Goal: Task Accomplishment & Management: Manage account settings

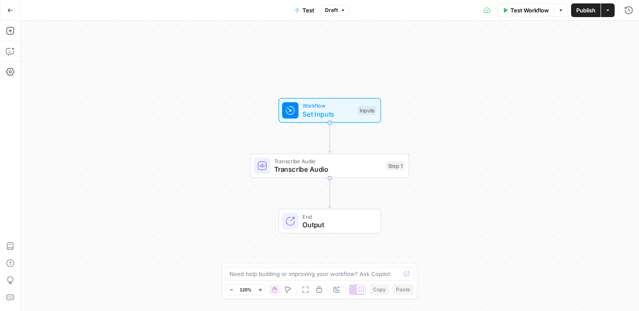
click at [6, 9] on button "Go Back" at bounding box center [10, 10] width 15 height 15
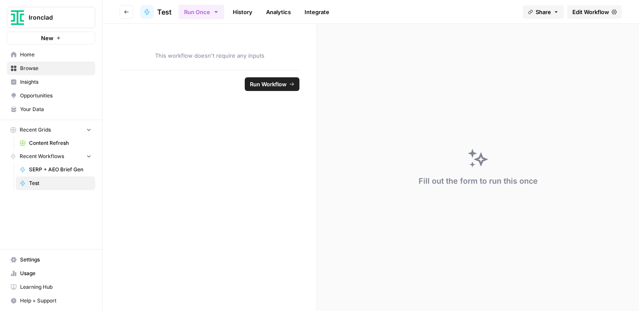
click at [38, 111] on span "Your Data" at bounding box center [55, 110] width 71 height 8
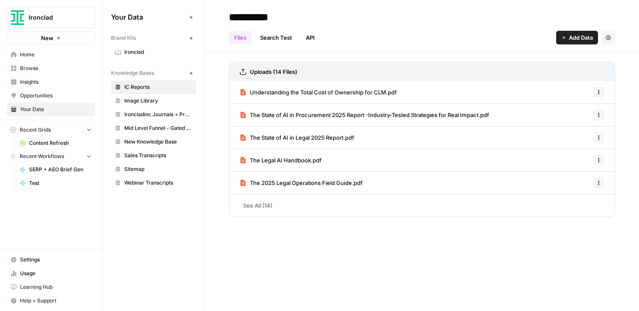
click at [263, 202] on link "See All (14)" at bounding box center [422, 205] width 386 height 22
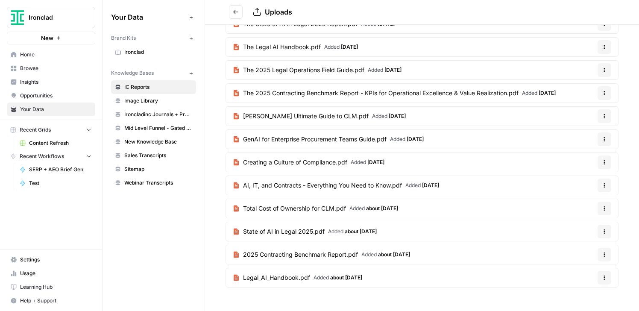
scroll to position [81, 0]
click at [602, 275] on icon "button" at bounding box center [604, 277] width 5 height 5
click at [576, 298] on span "Delete File" at bounding box center [574, 297] width 28 height 9
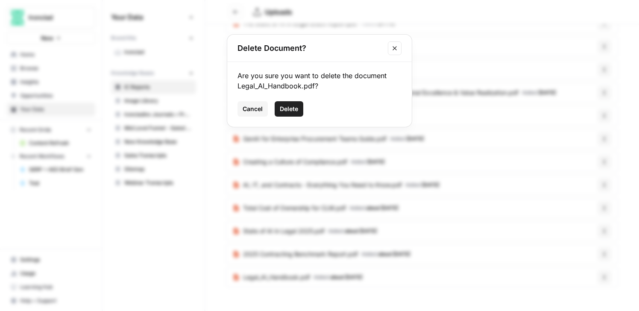
click at [296, 108] on span "Delete" at bounding box center [289, 109] width 18 height 9
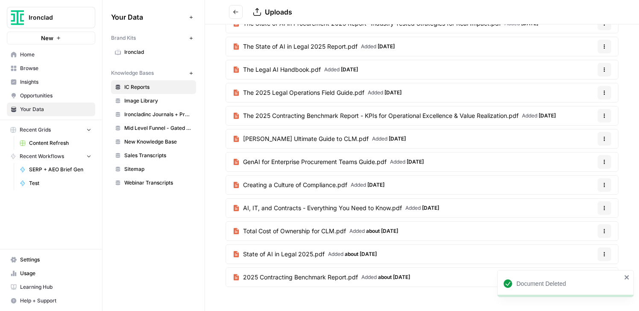
scroll to position [58, 0]
click at [626, 276] on icon "close" at bounding box center [627, 277] width 6 height 7
click at [602, 276] on icon "button" at bounding box center [604, 277] width 5 height 5
click at [571, 299] on span "Delete File" at bounding box center [574, 297] width 28 height 9
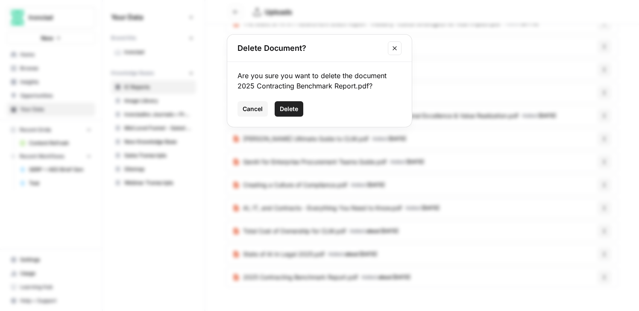
click at [281, 111] on span "Delete" at bounding box center [289, 109] width 18 height 9
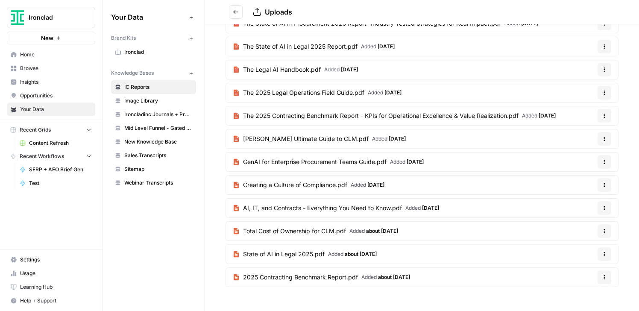
click at [604, 277] on icon "button" at bounding box center [604, 277] width 1 height 1
click at [566, 294] on span "Delete File" at bounding box center [574, 297] width 28 height 9
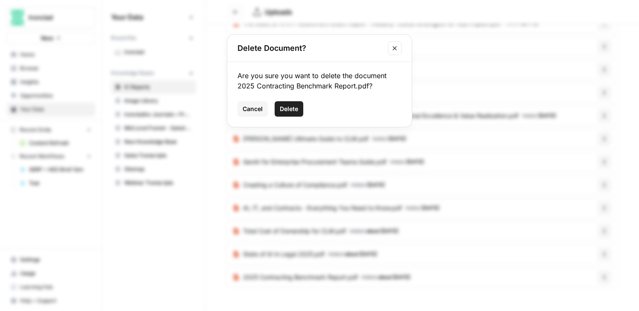
click at [278, 111] on button "Delete" at bounding box center [289, 108] width 29 height 15
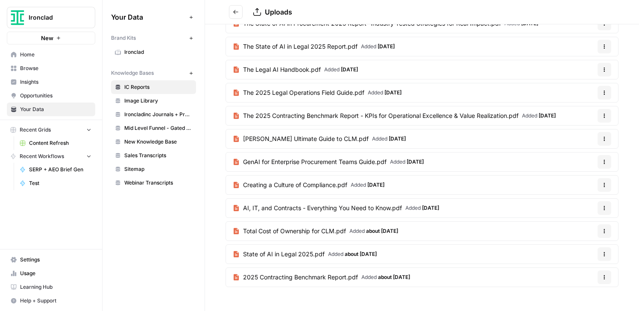
scroll to position [35, 0]
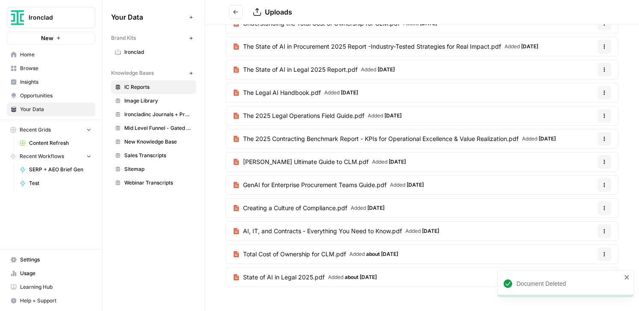
click at [625, 274] on icon "close" at bounding box center [627, 277] width 6 height 7
click at [601, 279] on button "Options" at bounding box center [605, 277] width 14 height 14
click at [571, 297] on span "Delete File" at bounding box center [574, 297] width 28 height 9
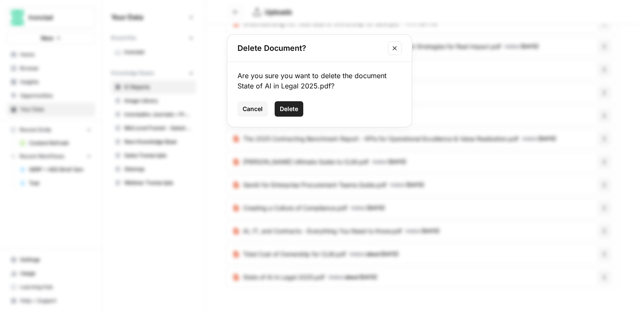
click at [289, 107] on span "Delete" at bounding box center [289, 109] width 18 height 9
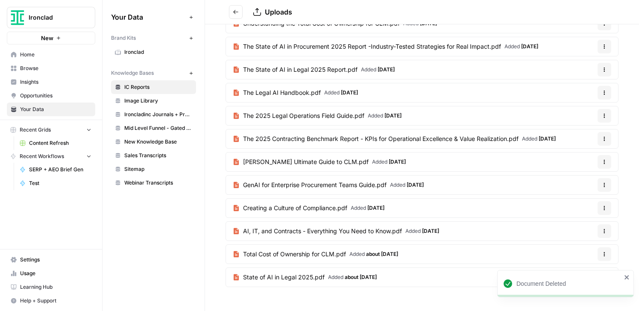
scroll to position [12, 0]
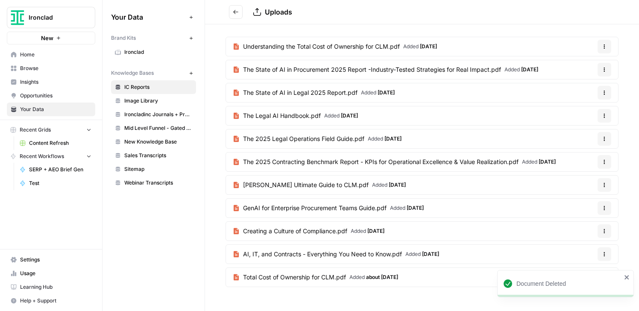
click at [623, 275] on div "Document Deleted" at bounding box center [565, 283] width 137 height 27
click at [602, 276] on icon "button" at bounding box center [604, 277] width 5 height 5
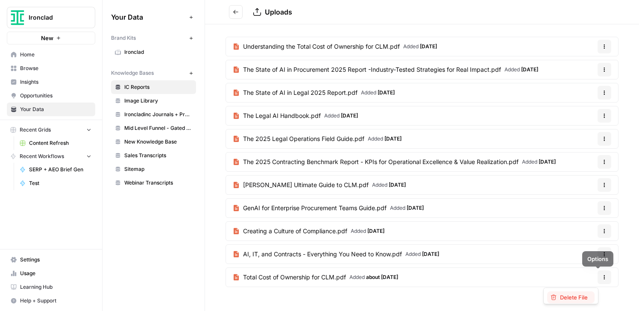
click at [583, 296] on span "Delete File" at bounding box center [574, 297] width 28 height 9
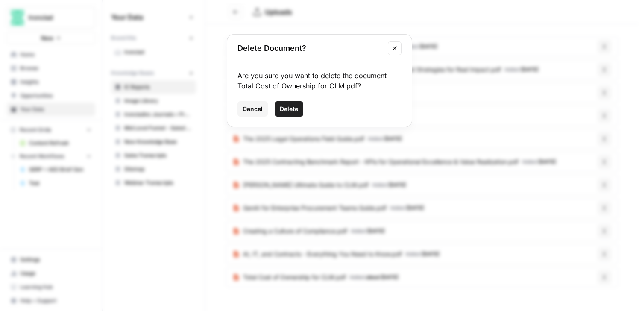
click at [285, 111] on span "Delete" at bounding box center [289, 109] width 18 height 9
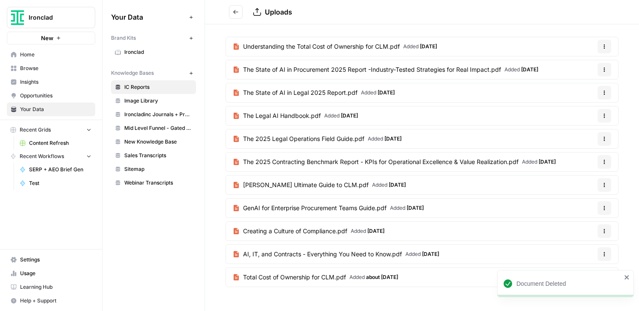
scroll to position [0, 0]
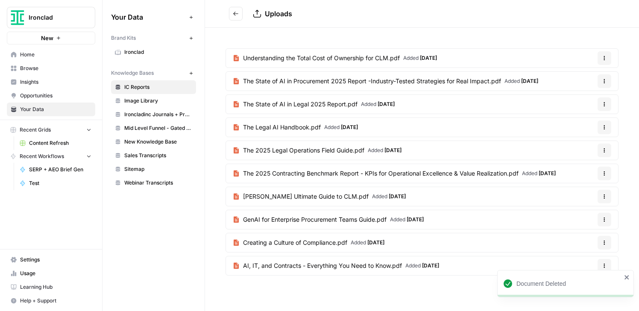
click at [170, 182] on span "Webinar Transcripts" at bounding box center [158, 183] width 68 height 8
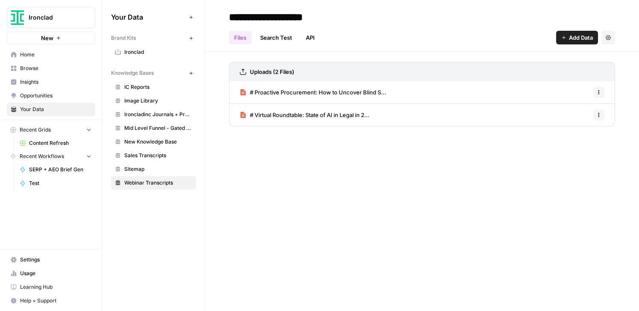
click at [323, 89] on span "# Proactive Procurement: How to Uncover Blind S..." at bounding box center [318, 92] width 136 height 9
click at [277, 37] on link "Search Test" at bounding box center [276, 38] width 42 height 14
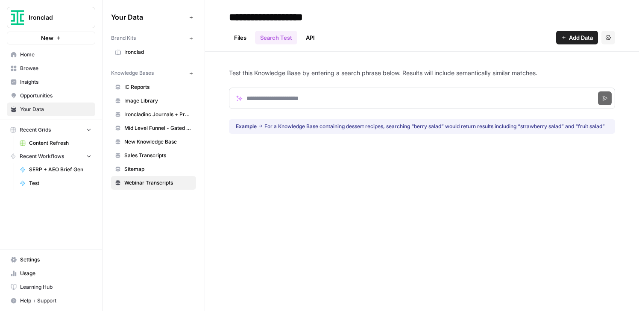
click at [314, 35] on link "API" at bounding box center [310, 38] width 19 height 14
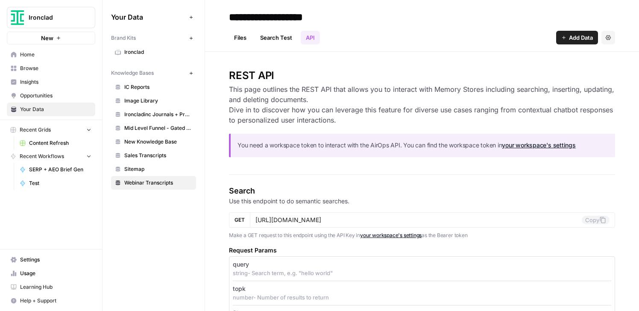
click at [238, 37] on link "Files" at bounding box center [240, 38] width 23 height 14
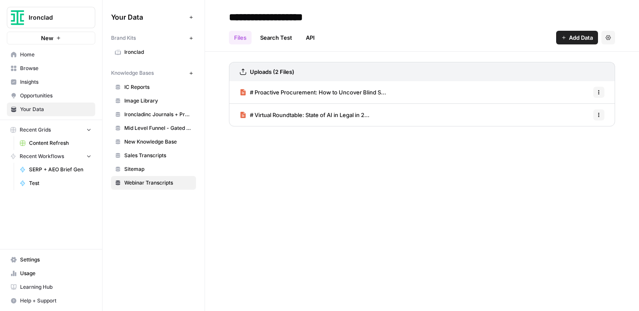
click at [568, 44] on button "Add Data" at bounding box center [577, 38] width 42 height 14
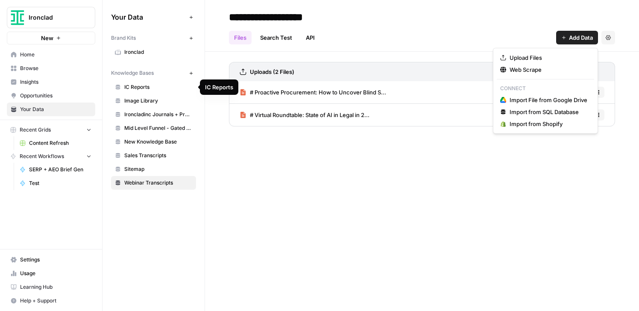
click at [127, 88] on span "IC Reports" at bounding box center [158, 87] width 68 height 8
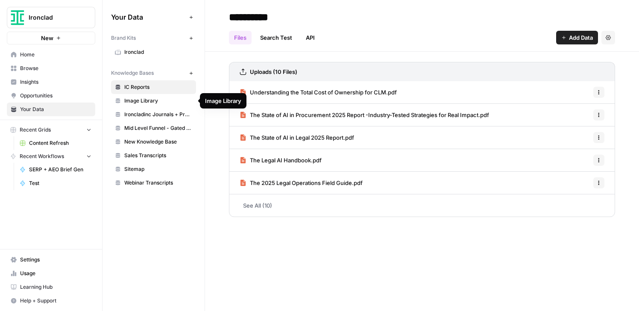
click at [134, 103] on span "Image Library" at bounding box center [158, 101] width 68 height 8
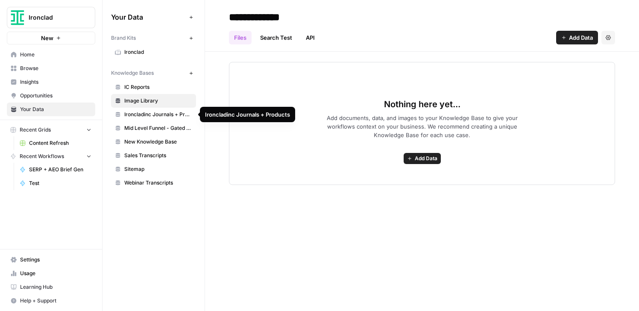
click at [135, 111] on span "Ironcladinc Journals + Products" at bounding box center [158, 115] width 68 height 8
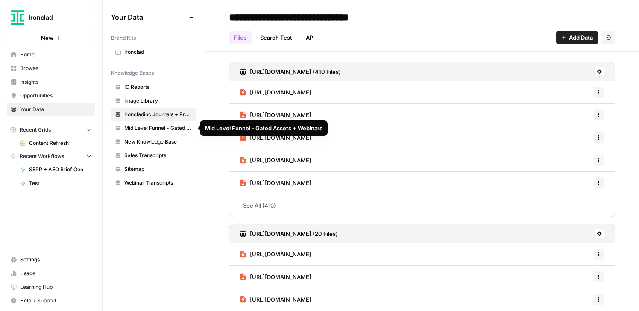
click at [137, 126] on span "Mid Level Funnel - Gated Assets + Webinars" at bounding box center [158, 128] width 68 height 8
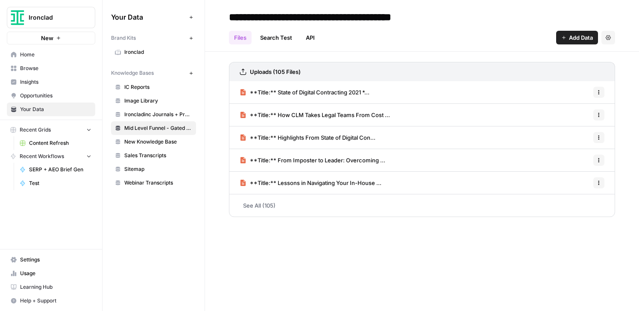
click at [254, 206] on link "See All (105)" at bounding box center [422, 205] width 386 height 22
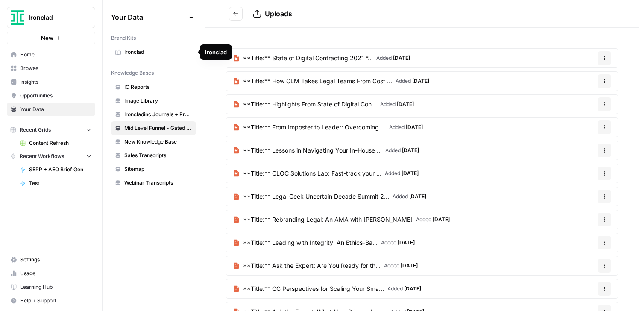
click at [133, 51] on span "Ironclad" at bounding box center [158, 52] width 68 height 8
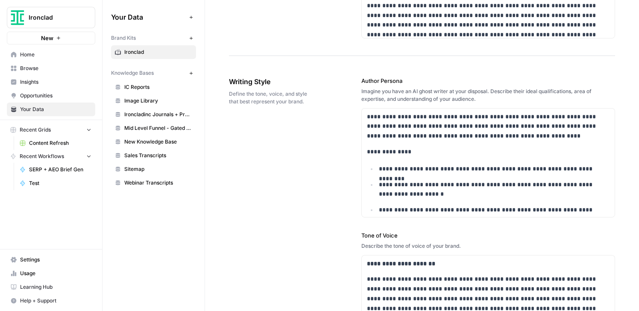
scroll to position [553, 0]
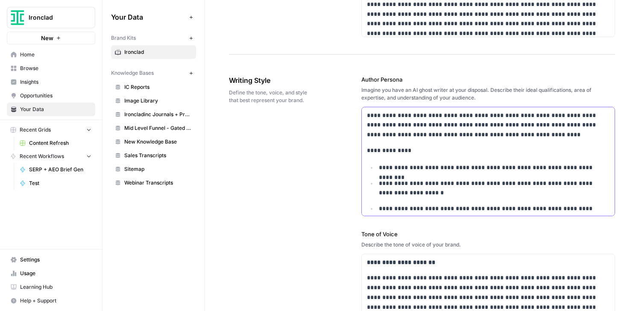
click at [424, 129] on p "**********" at bounding box center [483, 125] width 232 height 29
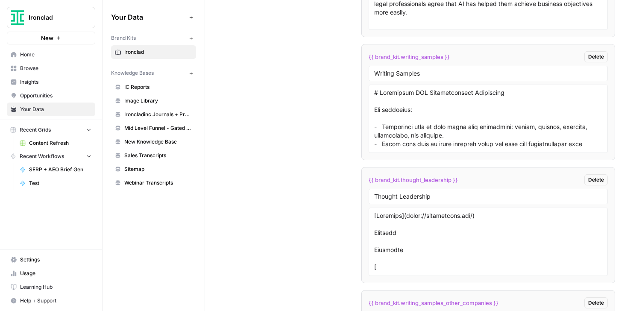
scroll to position [1759, 0]
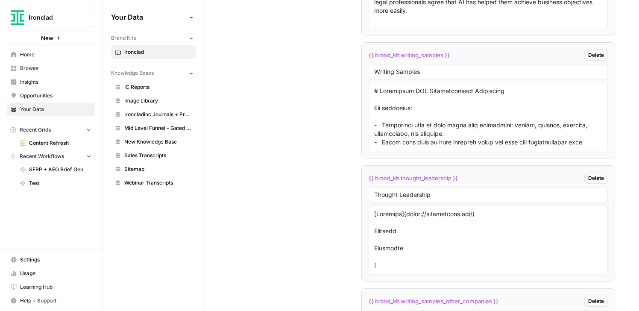
click at [445, 226] on textarea at bounding box center [488, 240] width 228 height 61
click at [460, 255] on textarea at bounding box center [488, 240] width 228 height 61
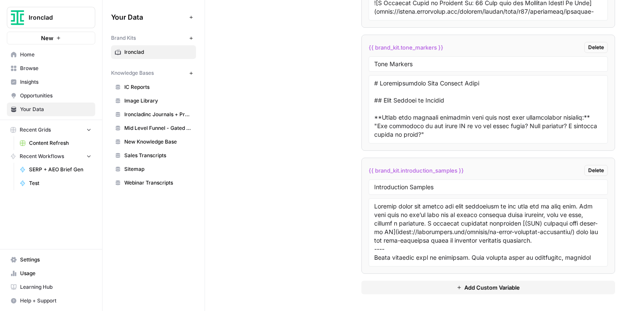
scroll to position [2136, 0]
click at [430, 281] on button "Add Custom Variable" at bounding box center [488, 287] width 254 height 14
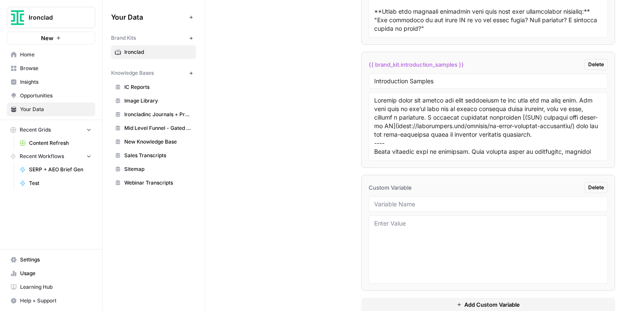
scroll to position [2259, 0]
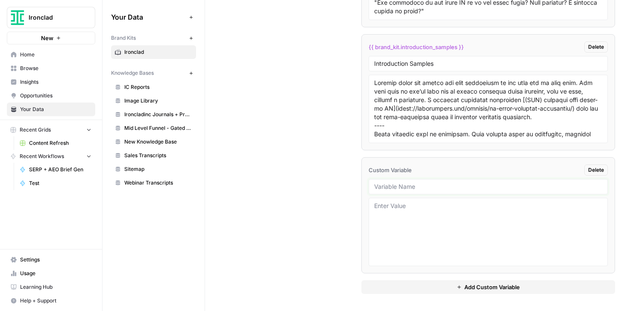
click at [501, 187] on input "text" at bounding box center [488, 187] width 228 height 8
type input "Writing Samples - Reports & Guides"
click at [485, 217] on textarea at bounding box center [488, 232] width 228 height 61
click at [400, 215] on textarea at bounding box center [488, 232] width 228 height 61
paste textarea "Our 2024 survey showed incredible rates of AI adoption across the legal industr…"
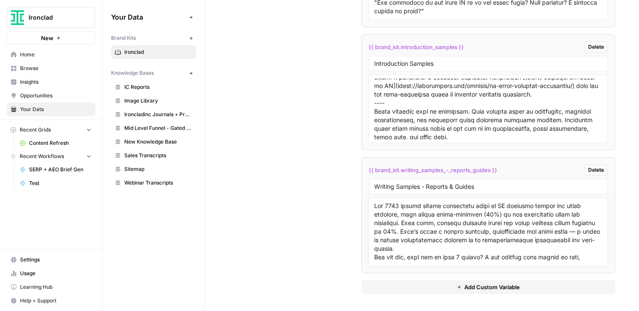
scroll to position [34, 0]
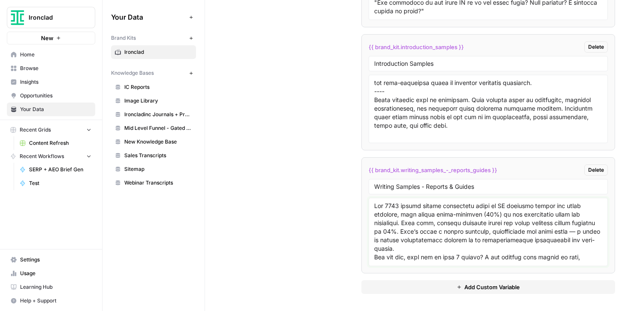
click at [422, 234] on textarea at bounding box center [488, 232] width 228 height 61
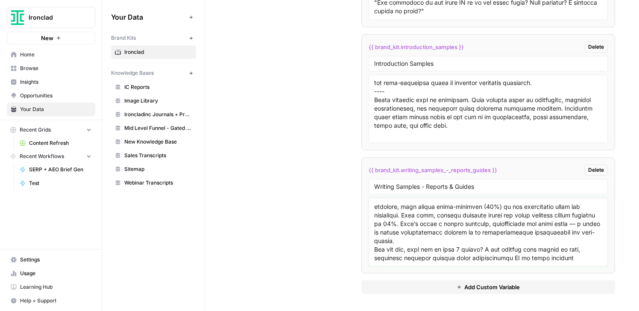
scroll to position [8, 0]
click at [422, 237] on textarea at bounding box center [488, 232] width 228 height 61
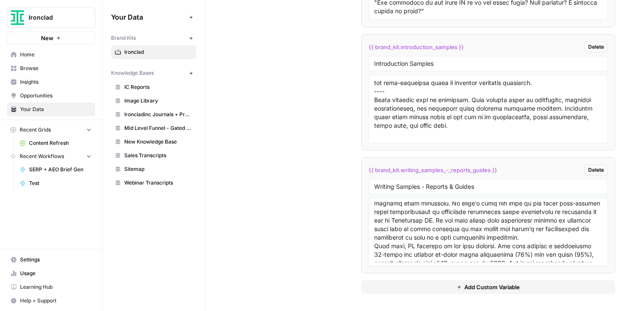
scroll to position [81, 0]
click at [548, 236] on textarea at bounding box center [488, 232] width 228 height 61
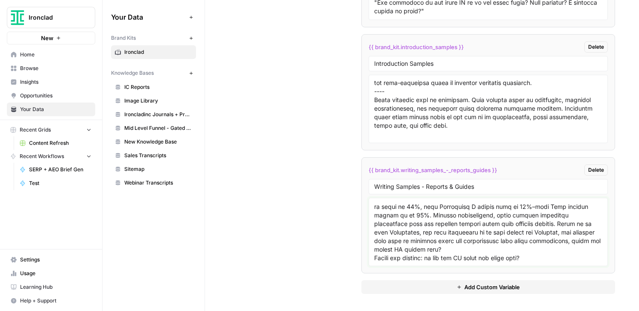
scroll to position [199, 0]
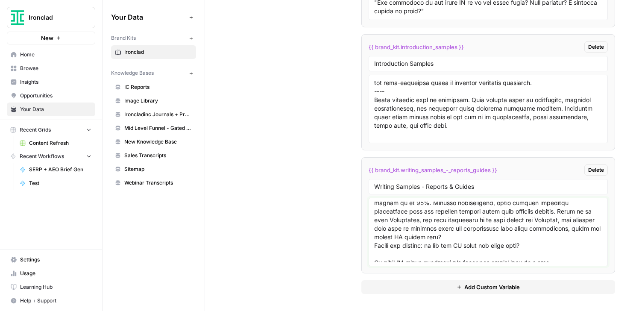
click at [408, 221] on textarea at bounding box center [488, 232] width 228 height 61
click at [524, 235] on textarea at bounding box center [488, 232] width 228 height 61
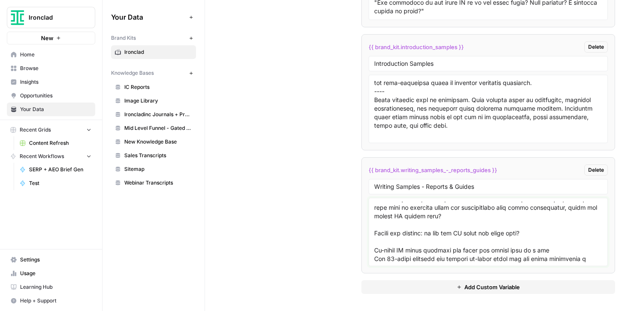
scroll to position [221, 0]
click at [526, 229] on textarea at bounding box center [488, 232] width 228 height 61
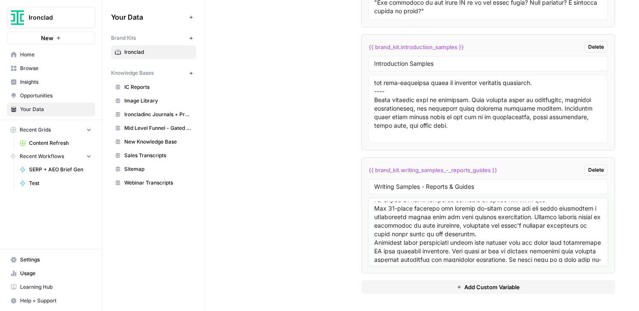
scroll to position [255, 0]
click at [525, 230] on textarea at bounding box center [488, 232] width 228 height 61
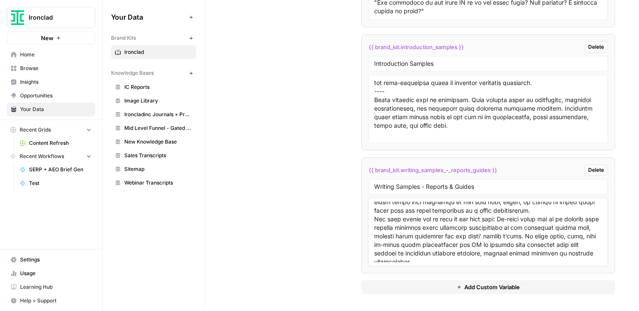
scroll to position [345, 0]
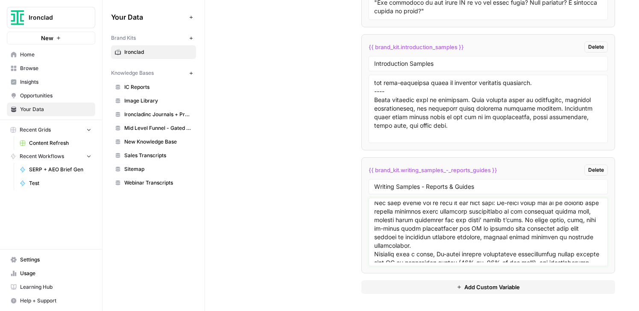
click at [525, 245] on textarea at bounding box center [488, 232] width 228 height 61
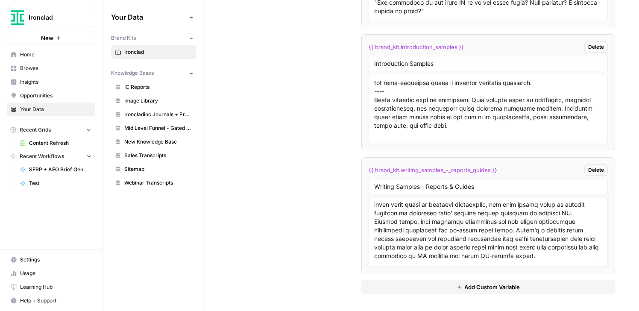
click at [511, 223] on textarea at bounding box center [488, 232] width 228 height 61
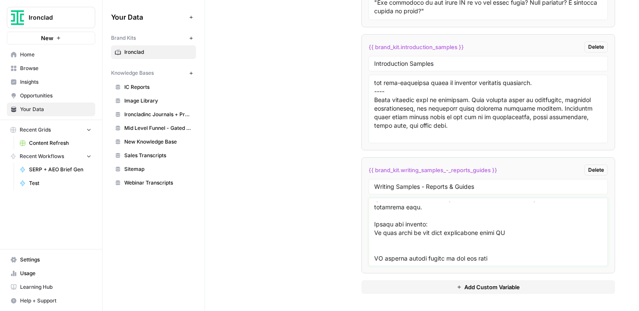
scroll to position [527, 0]
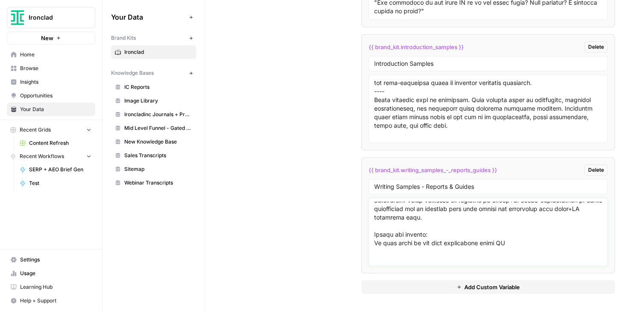
drag, startPoint x: 512, startPoint y: 250, endPoint x: 367, endPoint y: 245, distance: 144.5
click at [369, 245] on div at bounding box center [488, 232] width 239 height 68
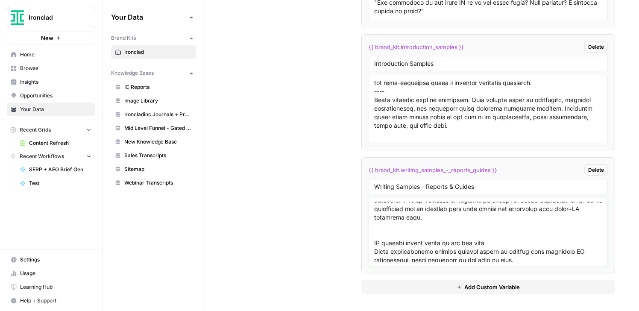
click at [495, 250] on textarea at bounding box center [488, 232] width 228 height 61
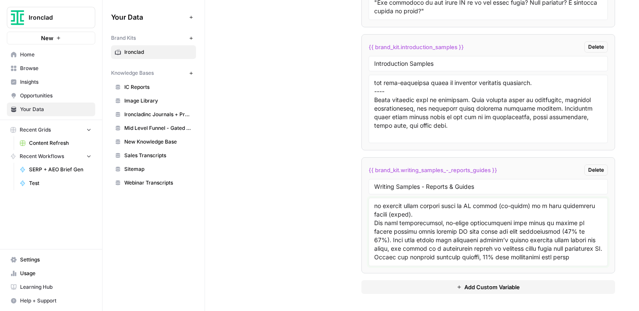
scroll to position [605, 0]
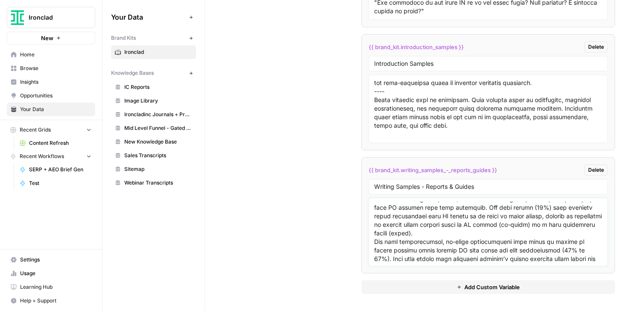
click at [500, 240] on textarea at bounding box center [488, 232] width 228 height 61
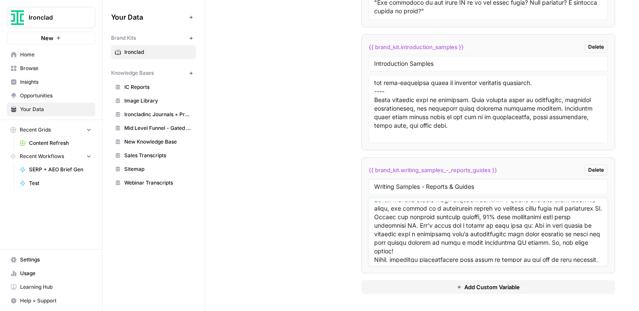
scroll to position [690, 0]
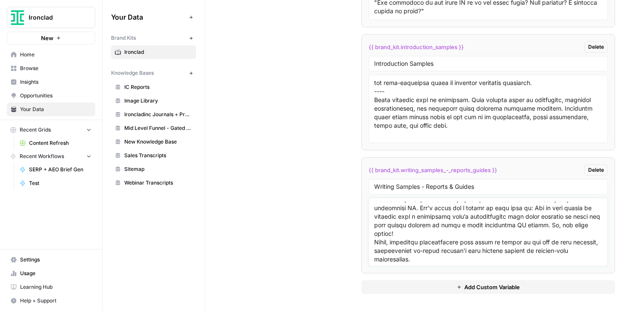
click at [431, 210] on textarea at bounding box center [488, 232] width 228 height 61
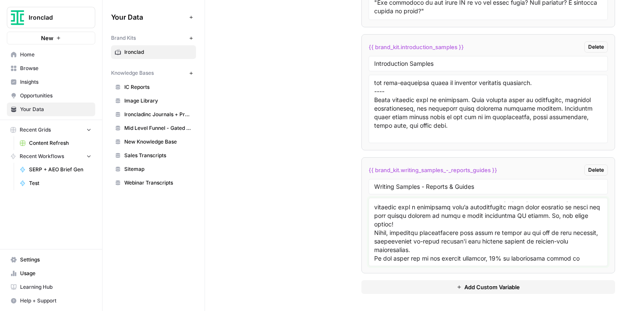
scroll to position [710, 0]
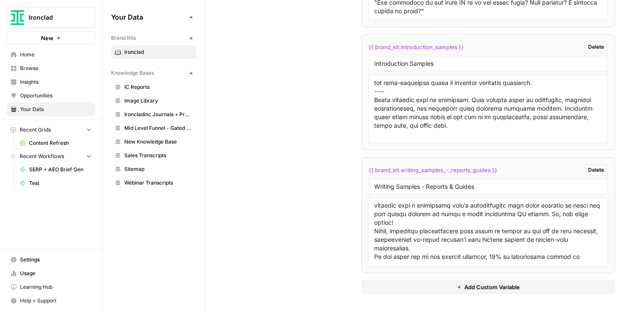
click at [440, 237] on textarea at bounding box center [488, 232] width 228 height 61
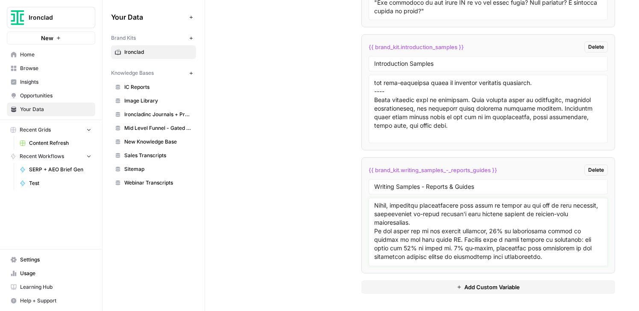
scroll to position [742, 0]
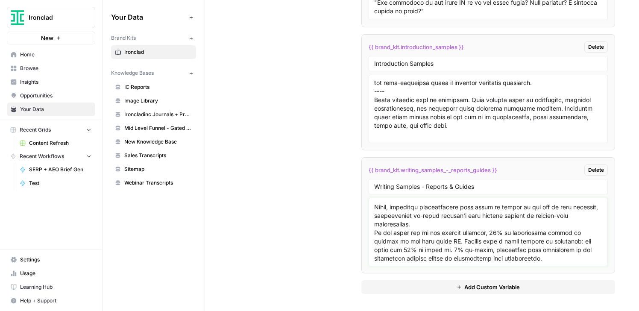
click at [454, 241] on textarea at bounding box center [488, 232] width 228 height 61
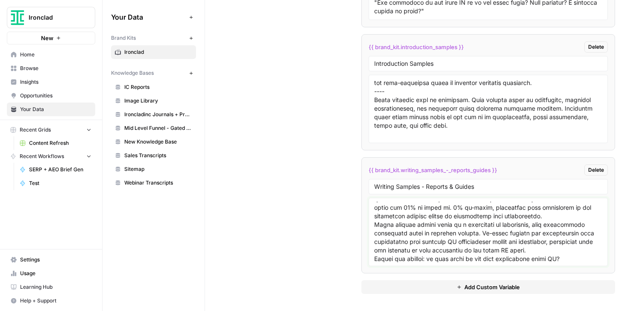
click at [549, 232] on textarea at bounding box center [488, 232] width 228 height 61
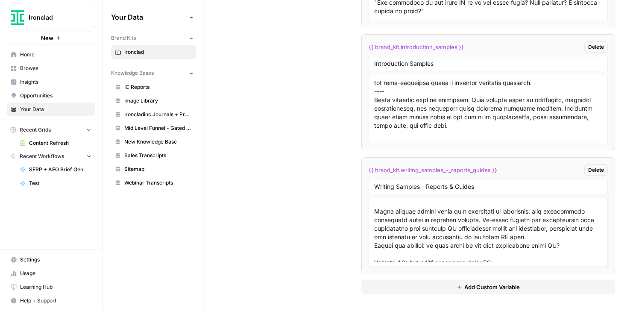
scroll to position [824, 0]
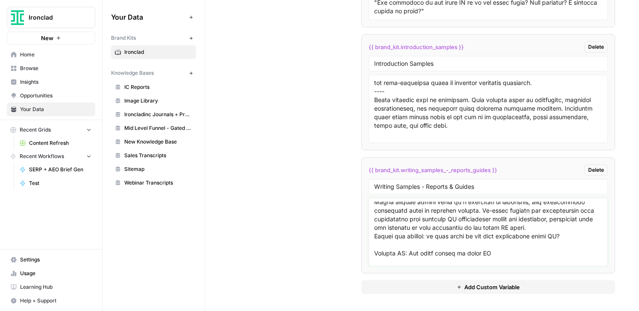
click at [547, 242] on textarea at bounding box center [488, 232] width 228 height 61
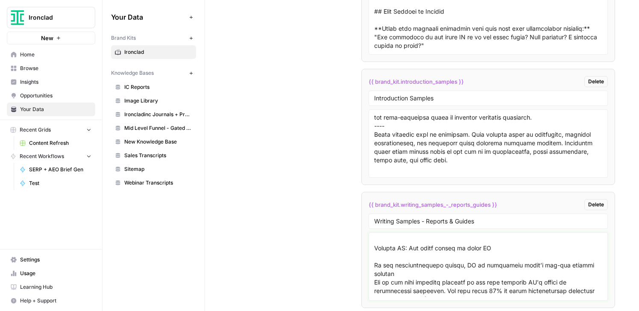
scroll to position [872, 0]
click at [518, 247] on textarea at bounding box center [488, 266] width 228 height 61
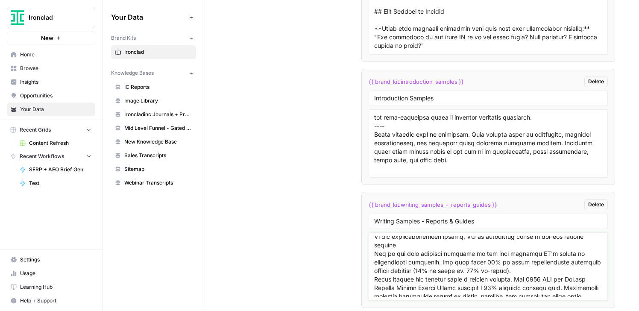
scroll to position [887, 0]
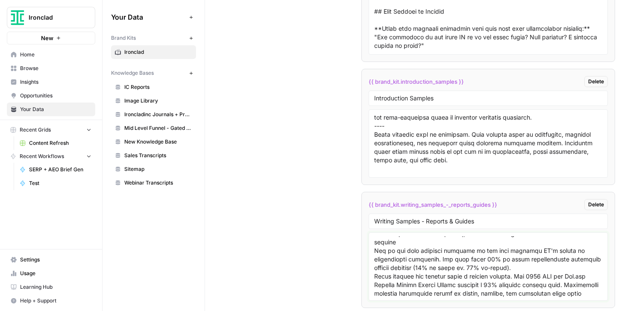
click at [474, 262] on textarea at bounding box center [488, 266] width 228 height 61
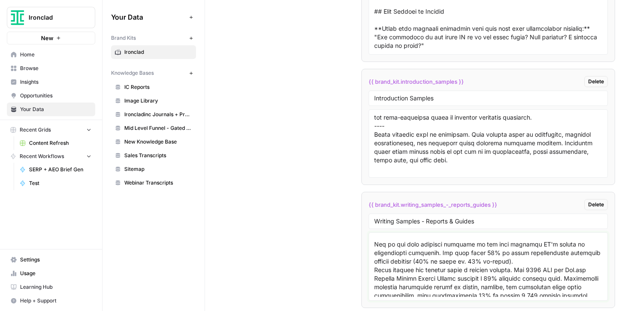
scroll to position [904, 0]
click at [535, 276] on textarea at bounding box center [488, 266] width 228 height 61
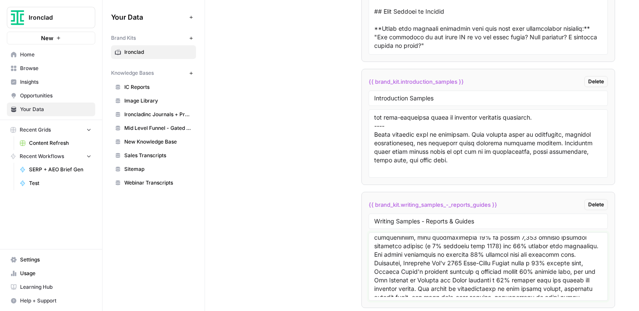
scroll to position [984, 0]
click at [528, 265] on textarea at bounding box center [488, 266] width 228 height 61
click at [522, 282] on textarea at bounding box center [488, 266] width 228 height 61
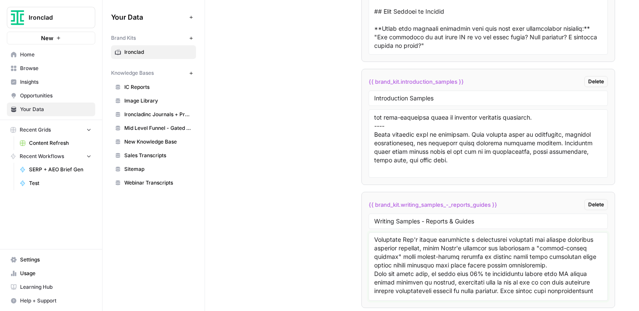
scroll to position [1091, 0]
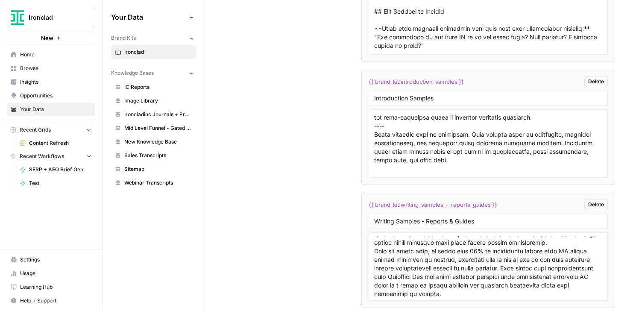
click at [521, 284] on textarea at bounding box center [488, 266] width 228 height 61
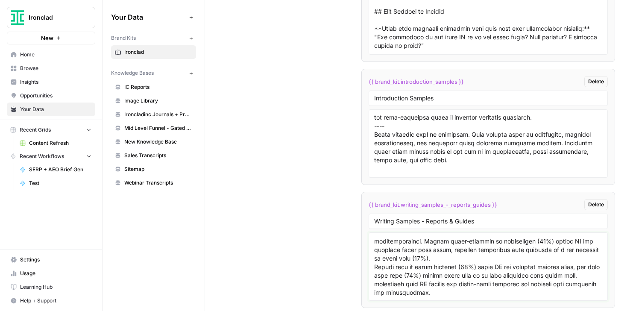
click at [518, 269] on textarea at bounding box center [488, 266] width 228 height 61
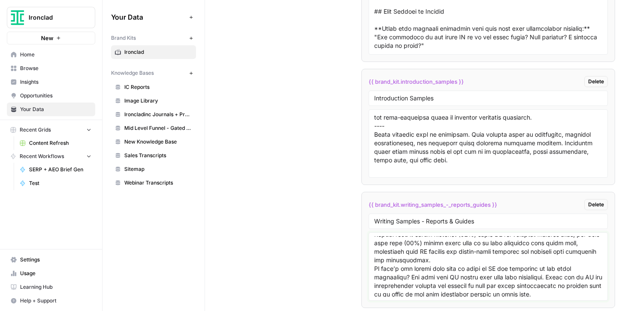
scroll to position [1212, 0]
click at [518, 267] on textarea at bounding box center [488, 266] width 228 height 61
click at [512, 283] on textarea at bounding box center [488, 266] width 228 height 61
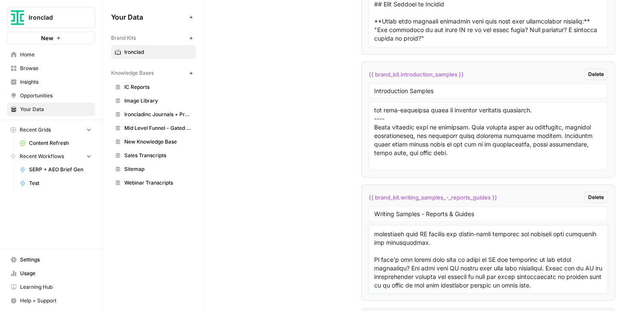
scroll to position [2236, 0]
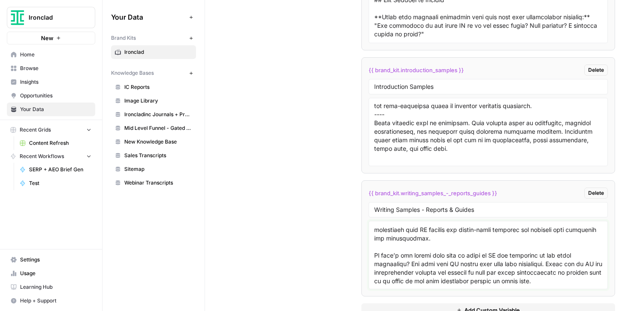
type textarea "Our 2024 survey showed incredible rates of AI adoption across the legal industr…"
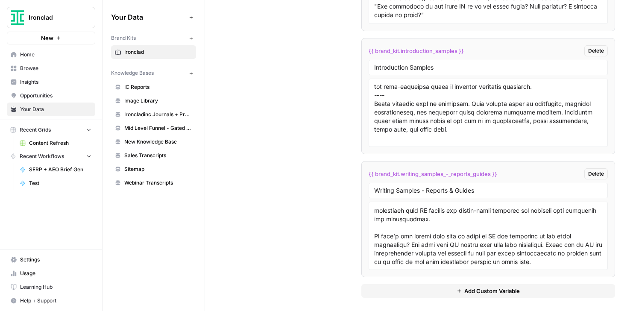
scroll to position [2259, 0]
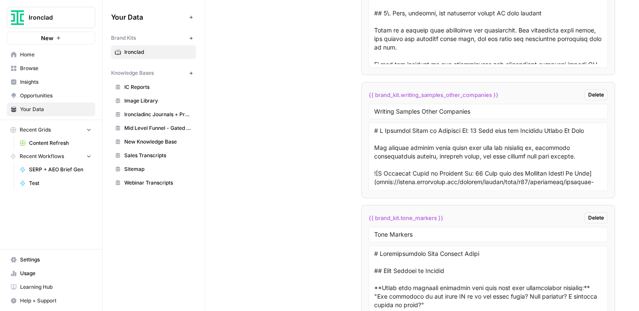
click at [333, 52] on div "Custom Variables Create custom variables that will appear as global brand varia…" at bounding box center [422, 150] width 386 height 909
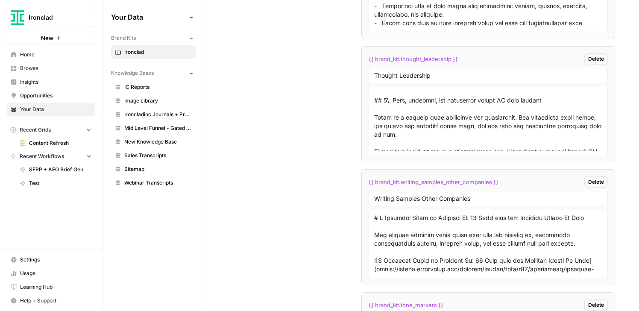
scroll to position [1874, 0]
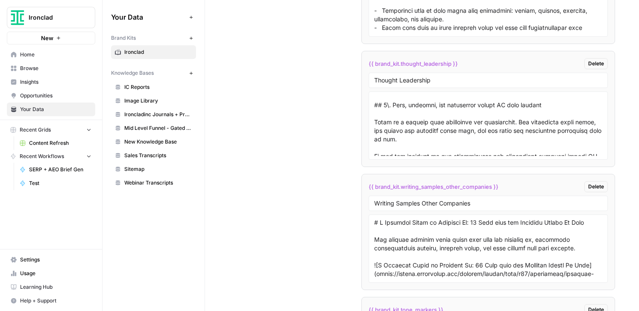
click at [337, 89] on div "Custom Variables Create custom variables that will appear as global brand varia…" at bounding box center [422, 242] width 386 height 909
click at [389, 222] on textarea at bounding box center [488, 248] width 228 height 61
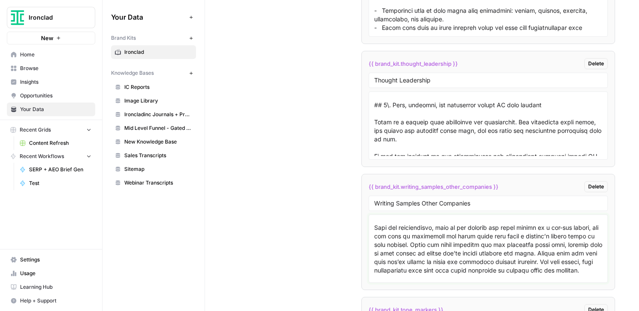
scroll to position [1872, 0]
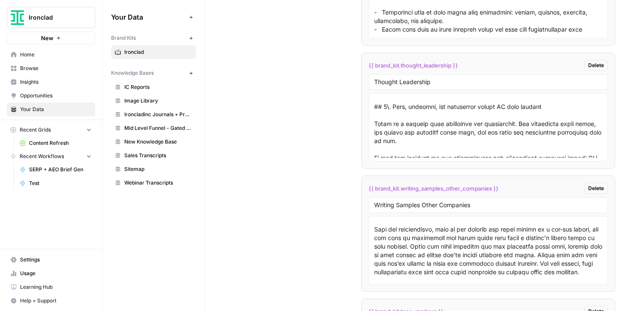
click at [30, 13] on span "Ironclad" at bounding box center [55, 17] width 52 height 9
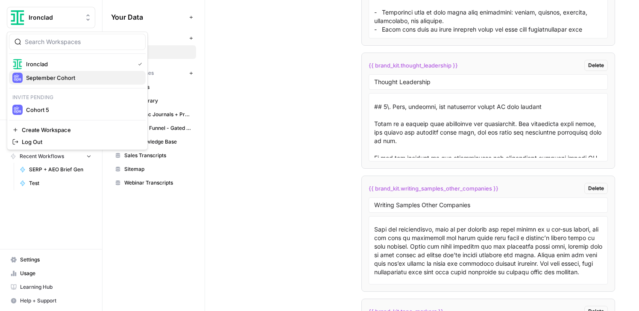
click at [33, 76] on span "September Cohort" at bounding box center [82, 77] width 113 height 9
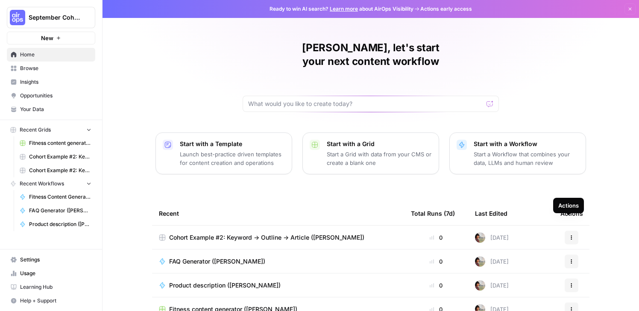
click at [570, 235] on icon "button" at bounding box center [571, 237] width 5 height 5
click at [511, 263] on span "Delete" at bounding box center [530, 263] width 68 height 9
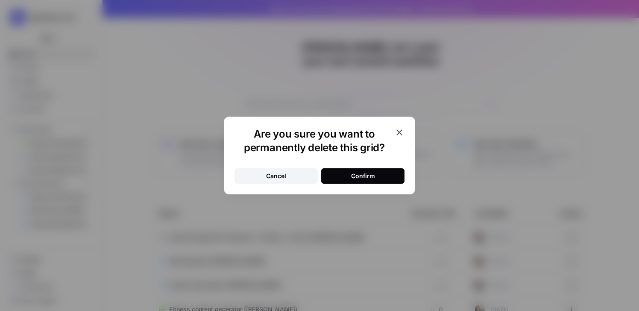
click at [361, 178] on div "Confirm" at bounding box center [363, 176] width 24 height 9
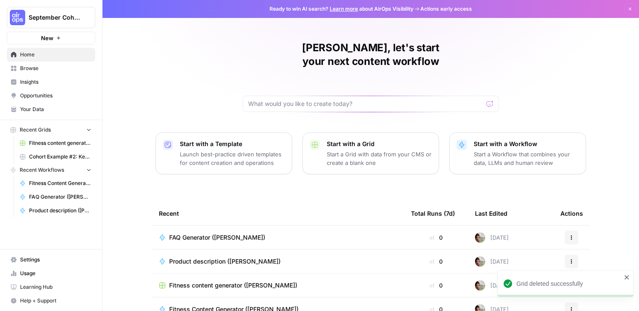
click at [307, 202] on div "Recent" at bounding box center [278, 213] width 238 height 23
click at [629, 275] on icon "close" at bounding box center [627, 277] width 6 height 7
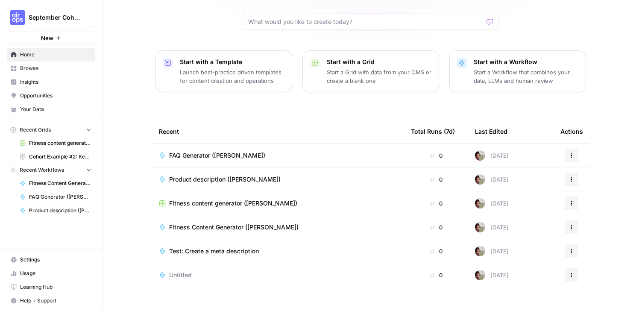
scroll to position [80, 0]
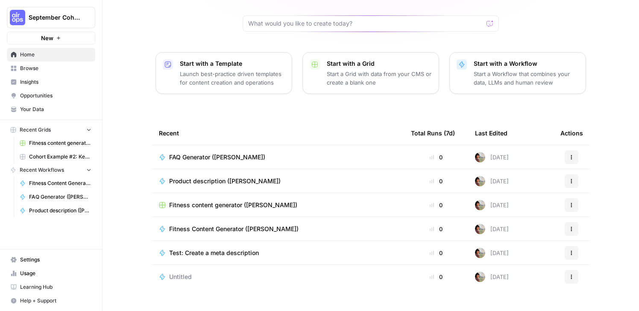
click at [66, 155] on span "Cohort Example #2: Keyword -> Outline -> Article (Hibaaq A)" at bounding box center [60, 157] width 62 height 8
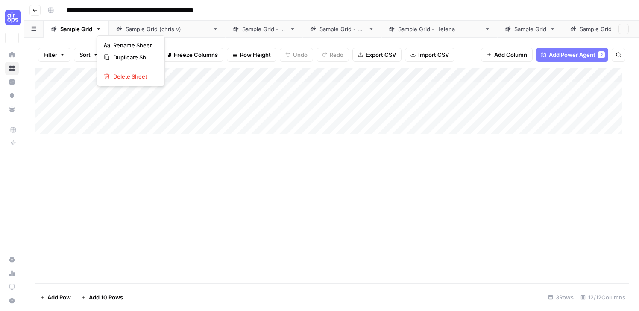
click at [101, 30] on icon "button" at bounding box center [99, 29] width 6 height 6
click at [280, 229] on div "Add Column" at bounding box center [332, 175] width 594 height 215
click at [33, 11] on icon "button" at bounding box center [34, 10] width 5 height 5
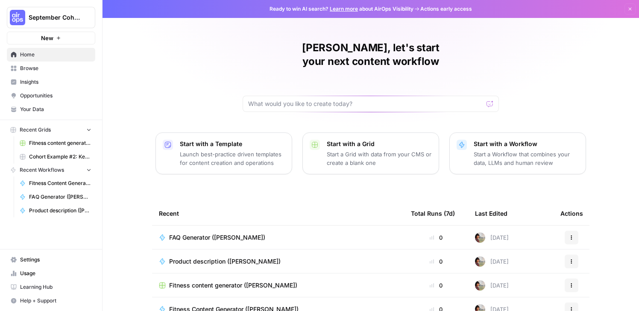
click at [510, 150] on p "Start a Workflow that combines your data, LLMs and human review" at bounding box center [526, 158] width 105 height 17
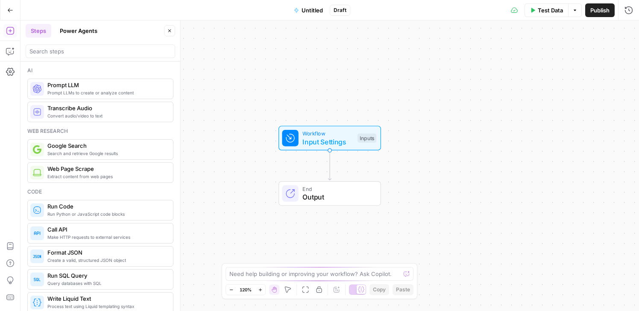
click at [11, 14] on button "Go Back" at bounding box center [10, 10] width 15 height 15
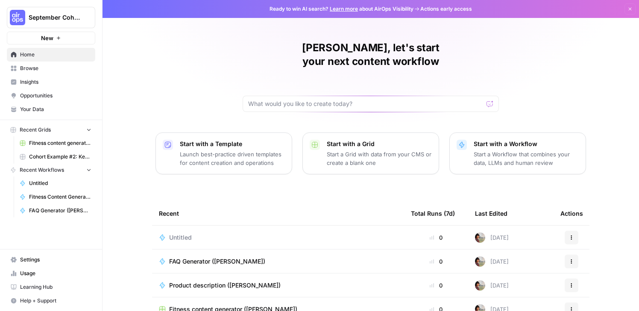
click at [360, 154] on button "Start with a Grid Start a Grid with data from your CMS or create a blank one" at bounding box center [370, 153] width 137 height 42
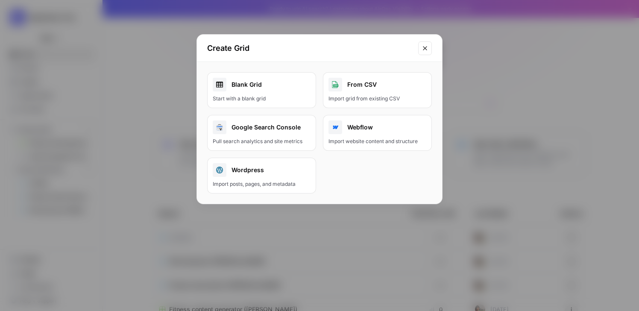
click at [160, 147] on div "Create Grid Blank Grid Start with a blank grid From CSV Import grid from existi…" at bounding box center [319, 155] width 639 height 311
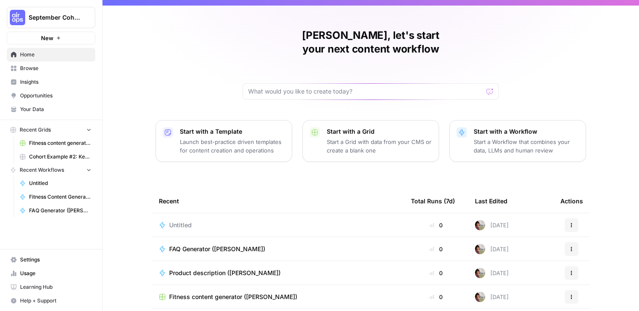
scroll to position [58, 0]
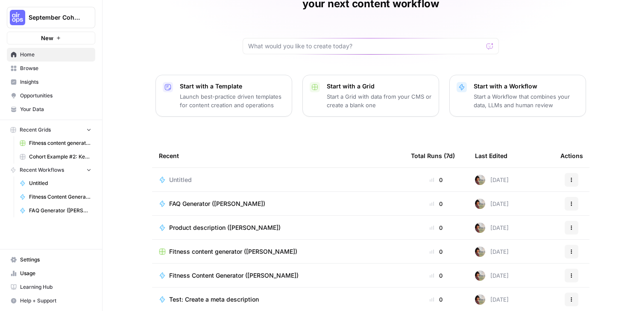
click at [208, 223] on span "Product description (Swapna)" at bounding box center [224, 227] width 111 height 9
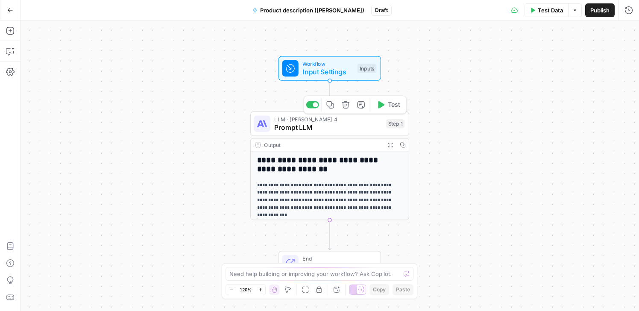
click at [317, 130] on span "Prompt LLM" at bounding box center [328, 127] width 108 height 10
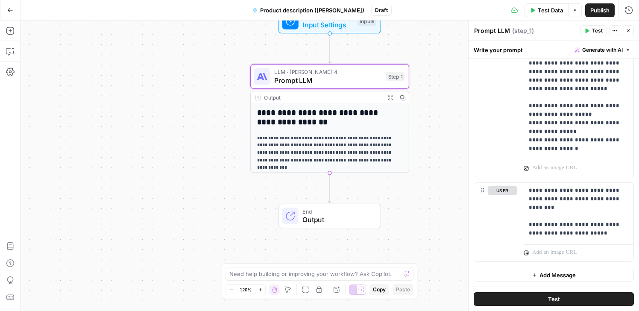
click at [9, 129] on div "Add Steps Copilot Settings AirOps Academy Help Give Feedback Shortcuts" at bounding box center [10, 166] width 21 height 290
click at [9, 50] on icon "button" at bounding box center [10, 51] width 9 height 9
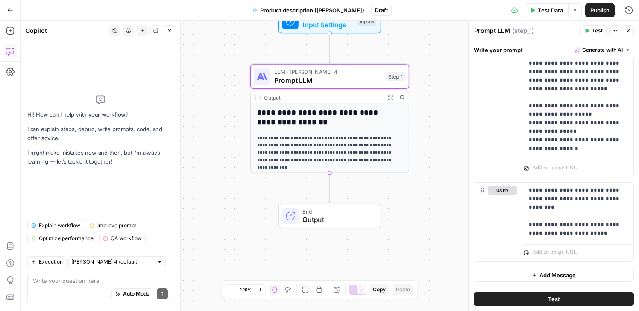
drag, startPoint x: 19, startPoint y: 33, endPoint x: 1, endPoint y: 45, distance: 21.3
click at [9, 36] on div "Add Steps Copilot Settings AirOps Academy Help Give Feedback Shortcuts" at bounding box center [10, 166] width 21 height 290
click at [9, 15] on button "Go Back" at bounding box center [10, 10] width 15 height 15
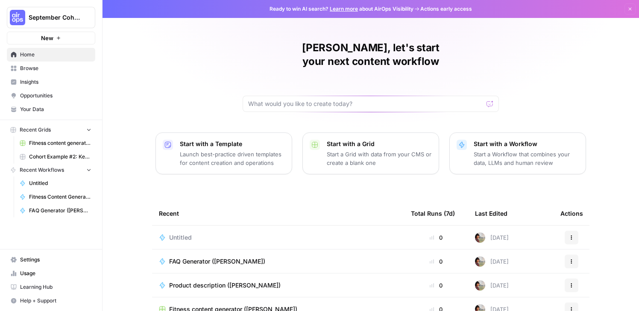
scroll to position [82, 0]
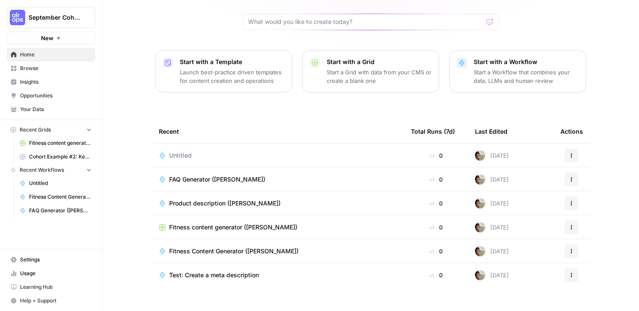
click at [191, 199] on span "Product description (Swapna)" at bounding box center [224, 203] width 111 height 9
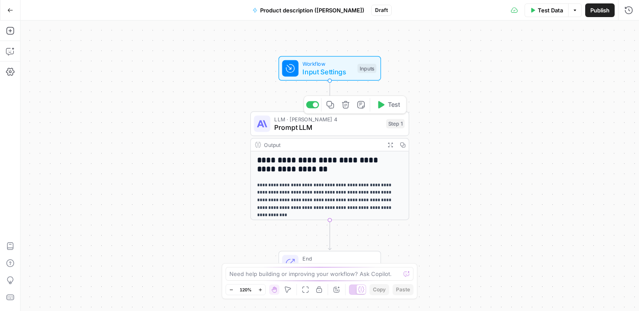
click at [331, 199] on p "**********" at bounding box center [326, 201] width 138 height 38
click at [332, 188] on p "**********" at bounding box center [326, 201] width 138 height 38
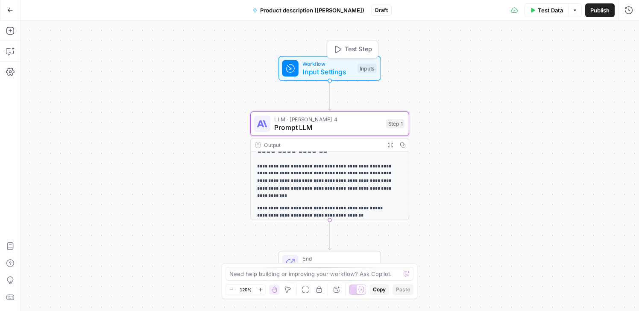
click at [327, 67] on span "Input Settings" at bounding box center [327, 72] width 51 height 10
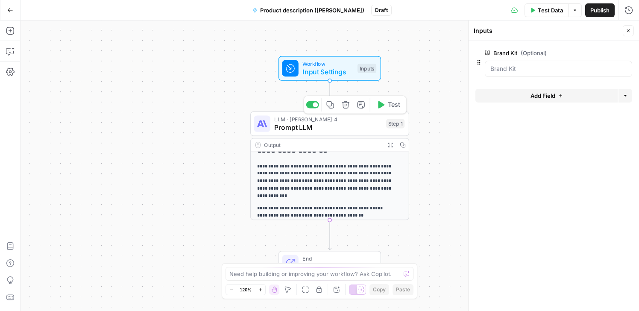
click at [318, 130] on span "Prompt LLM" at bounding box center [328, 127] width 108 height 10
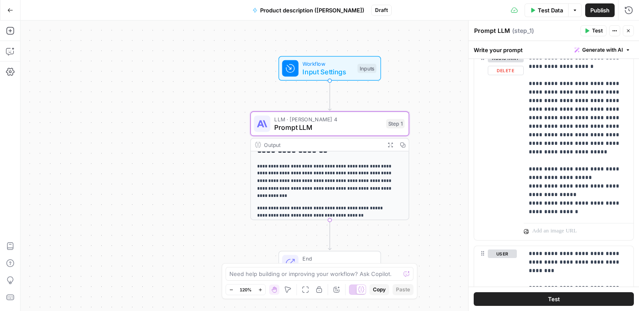
scroll to position [297, 0]
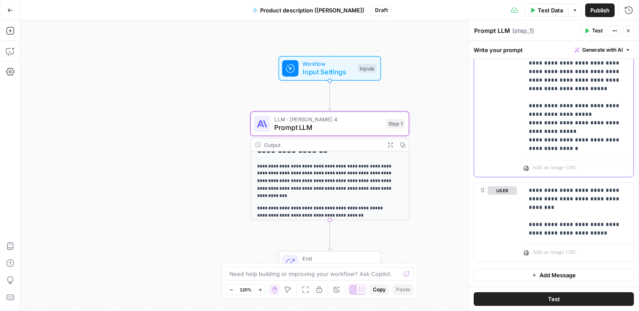
click at [553, 122] on p "**********" at bounding box center [575, 72] width 93 height 162
click at [612, 31] on icon "button" at bounding box center [614, 30] width 5 height 5
click at [165, 235] on div "**********" at bounding box center [330, 166] width 619 height 290
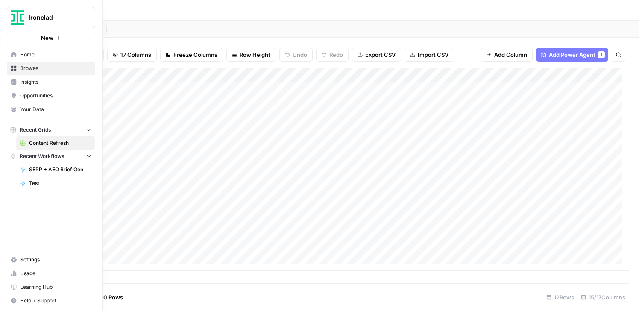
click at [55, 107] on span "Your Data" at bounding box center [55, 110] width 71 height 8
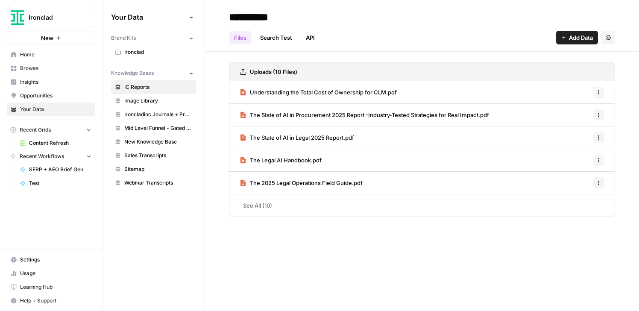
click at [141, 51] on span "Ironclad" at bounding box center [158, 52] width 68 height 8
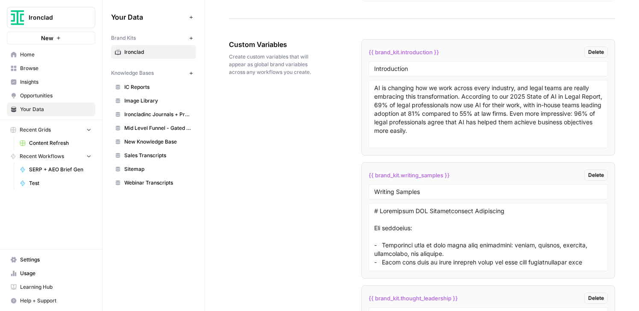
scroll to position [1714, 0]
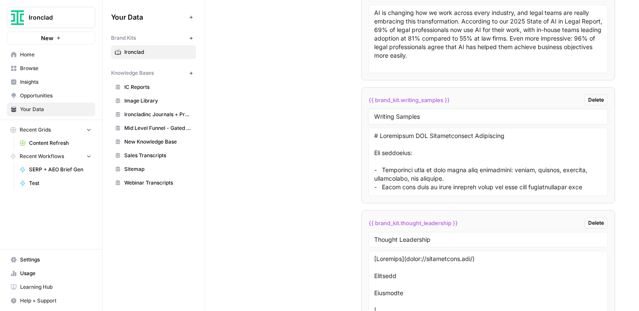
click at [425, 118] on input "Writing Samples" at bounding box center [488, 117] width 228 height 8
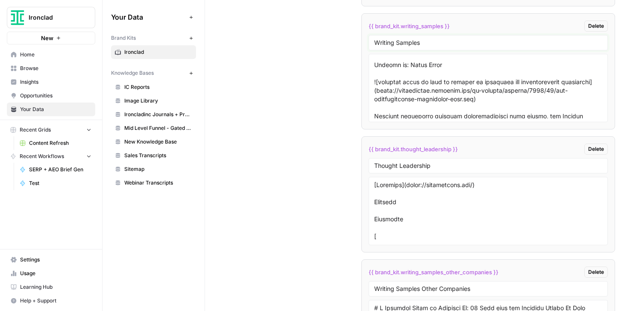
scroll to position [83, 0]
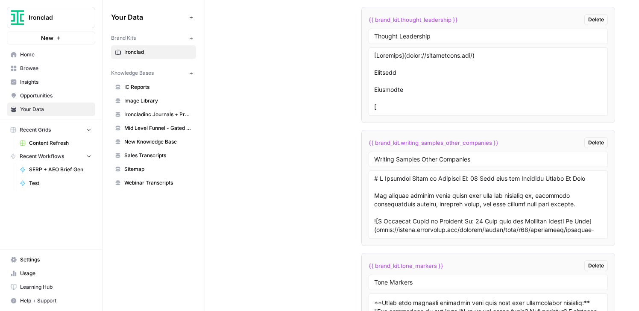
scroll to position [1913, 0]
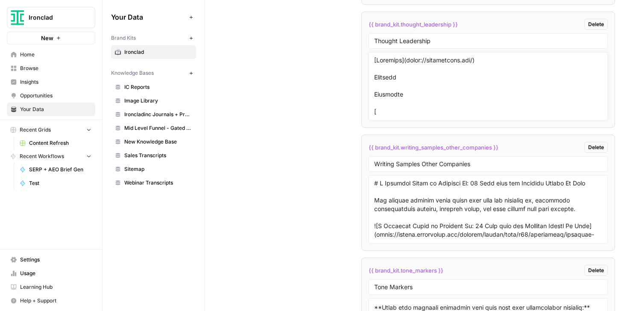
click at [460, 96] on textarea at bounding box center [488, 86] width 228 height 61
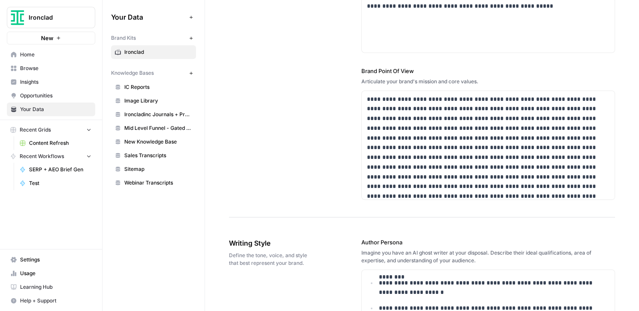
scroll to position [471, 0]
